Goal: Task Accomplishment & Management: Manage account settings

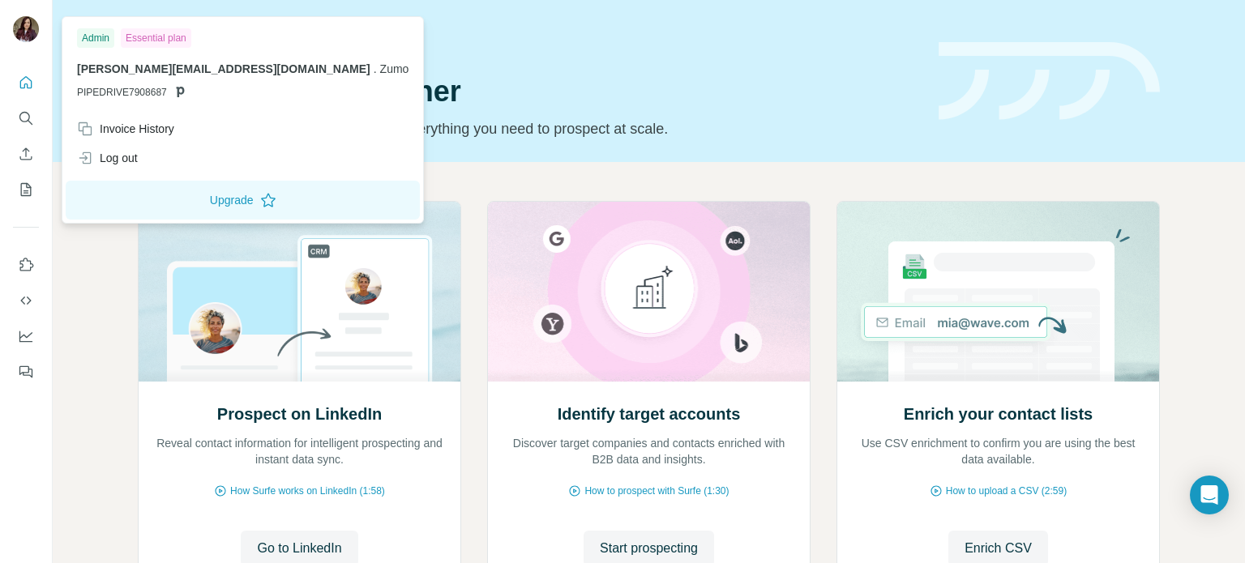
click at [26, 32] on img at bounding box center [26, 29] width 26 height 26
click at [119, 125] on div "Invoice History" at bounding box center [125, 129] width 97 height 16
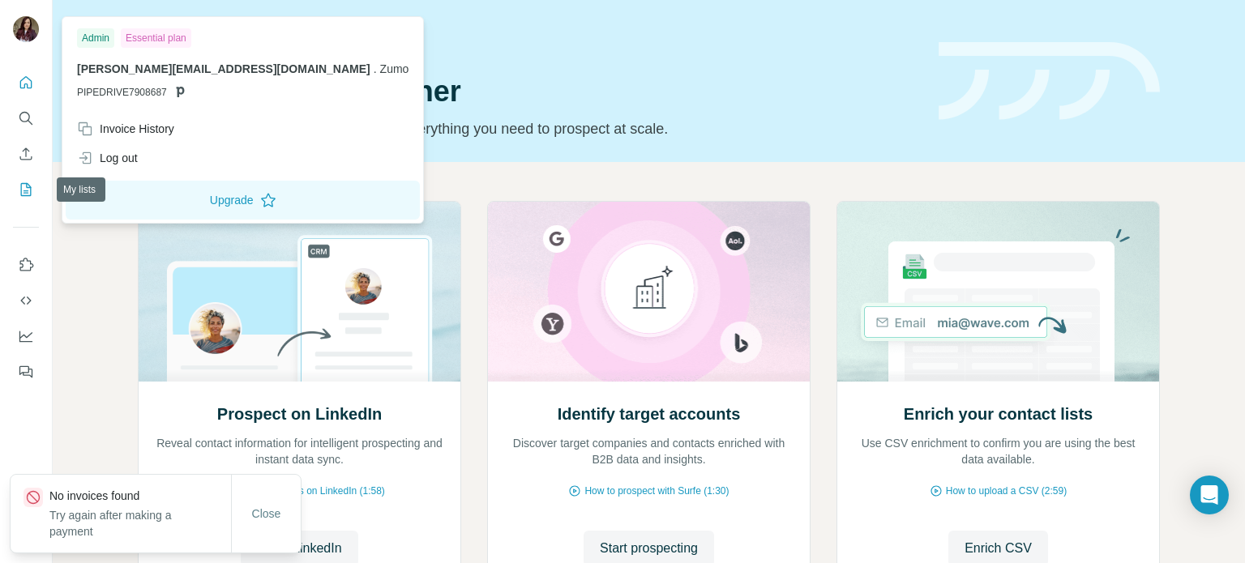
click at [28, 186] on icon "My lists" at bounding box center [26, 189] width 16 height 16
